Goal: Navigation & Orientation: Find specific page/section

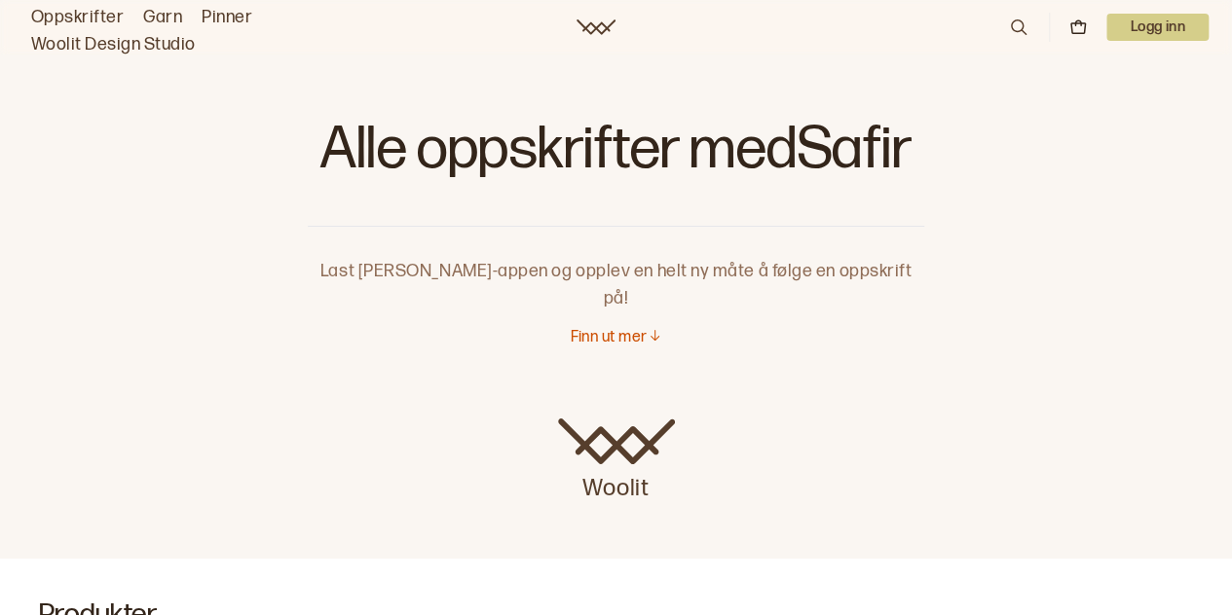
click at [166, 13] on link "Garn" at bounding box center [162, 17] width 39 height 27
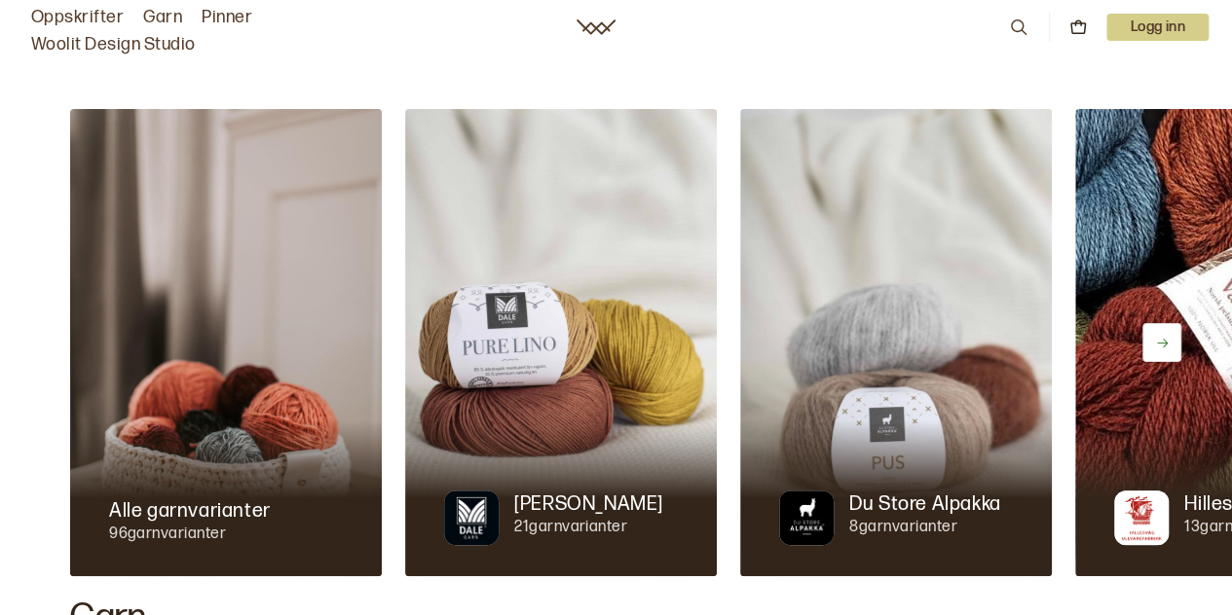
click at [157, 14] on link "Garn" at bounding box center [162, 17] width 39 height 27
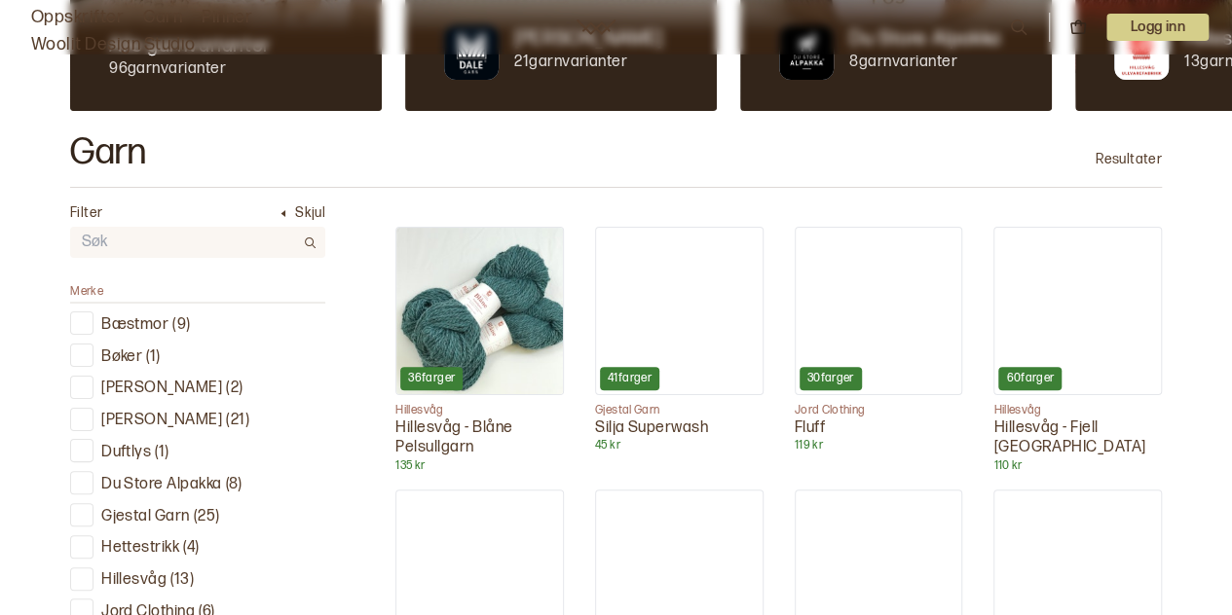
scroll to position [682, 0]
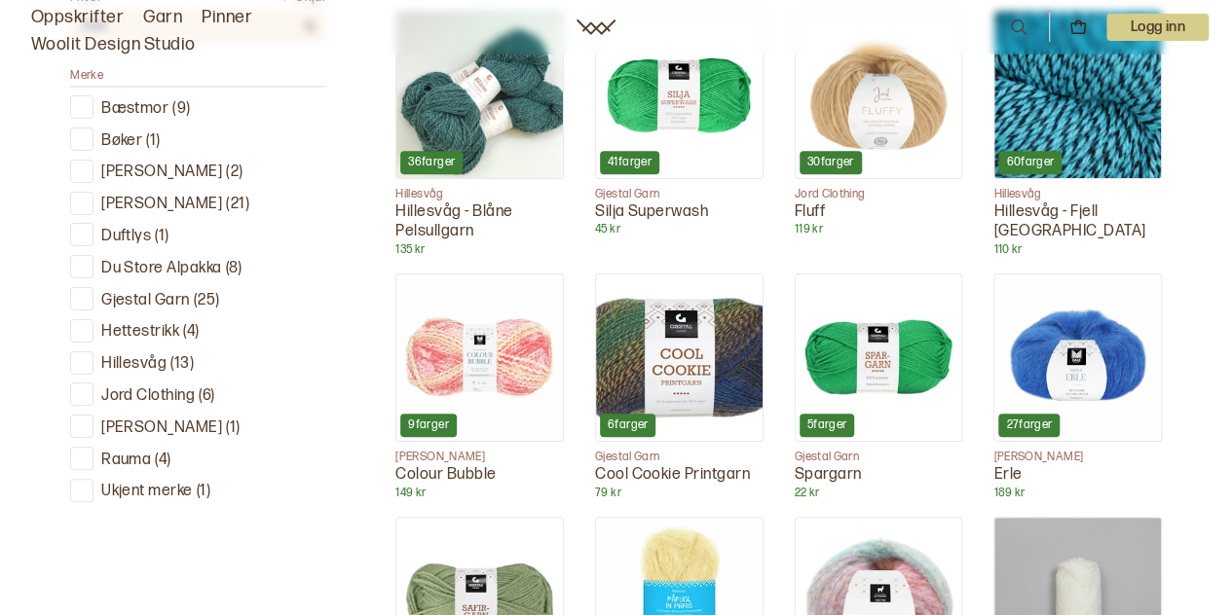
click at [78, 297] on div at bounding box center [82, 299] width 18 height 18
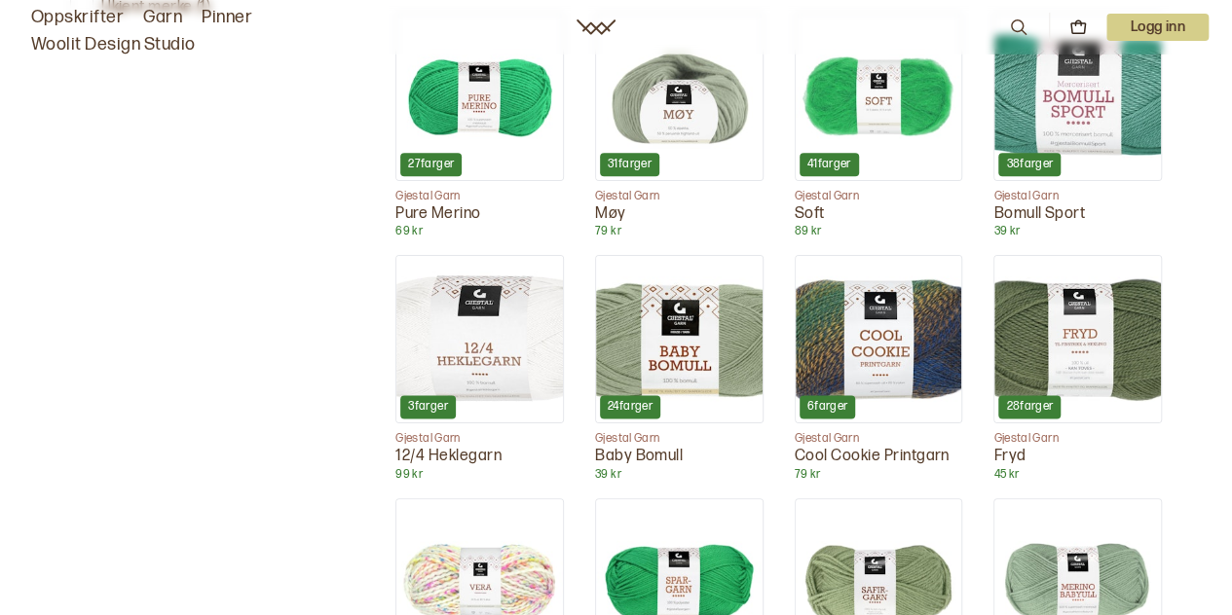
scroll to position [1083, 0]
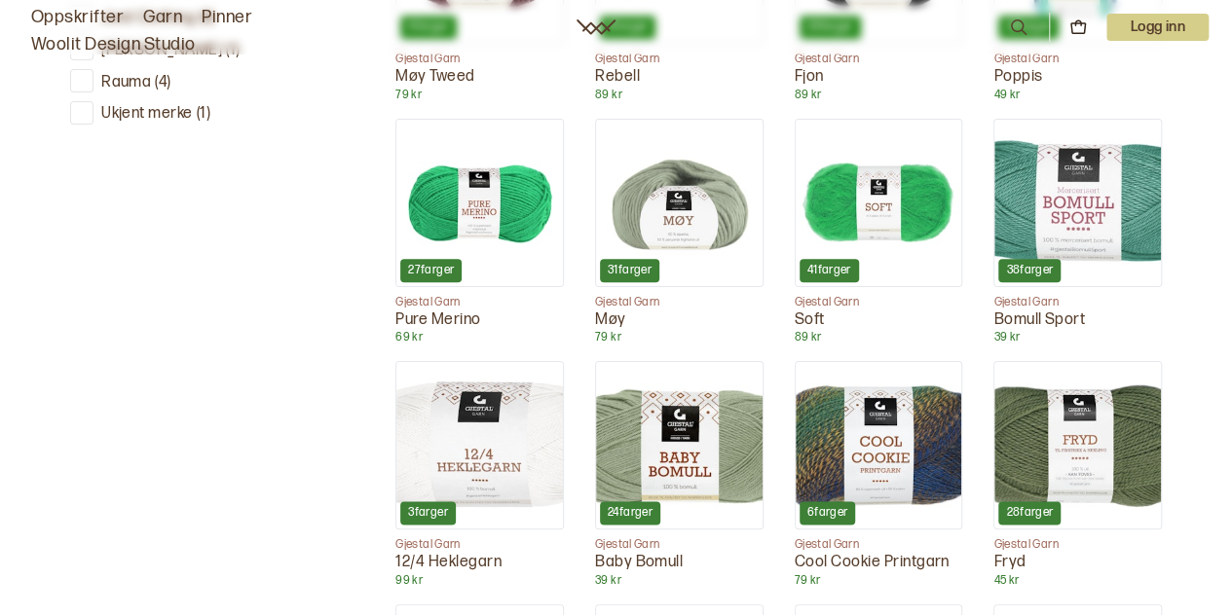
click at [56, 13] on link "Oppskrifter" at bounding box center [77, 17] width 92 height 27
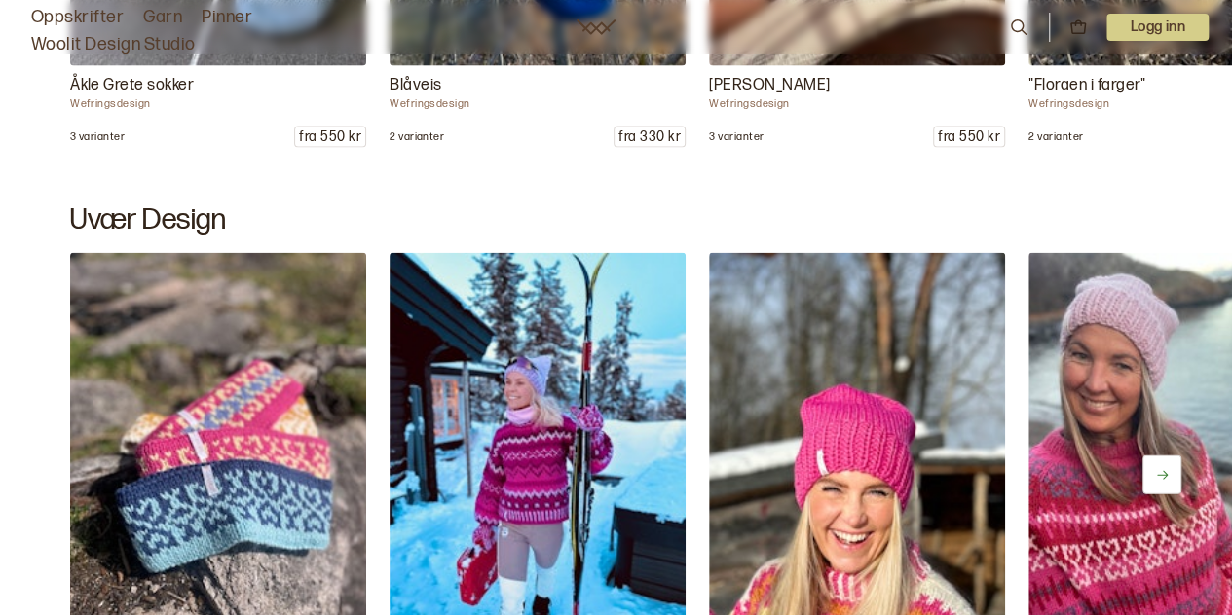
scroll to position [2045, 0]
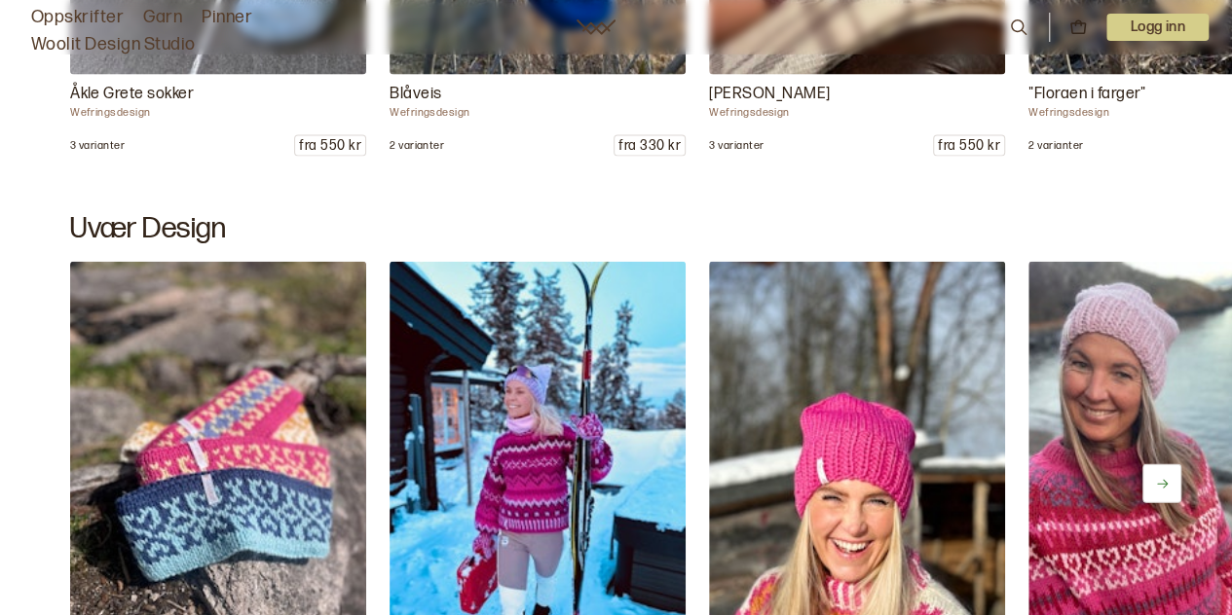
scroll to position [1083, 0]
